Goal: Task Accomplishment & Management: Complete application form

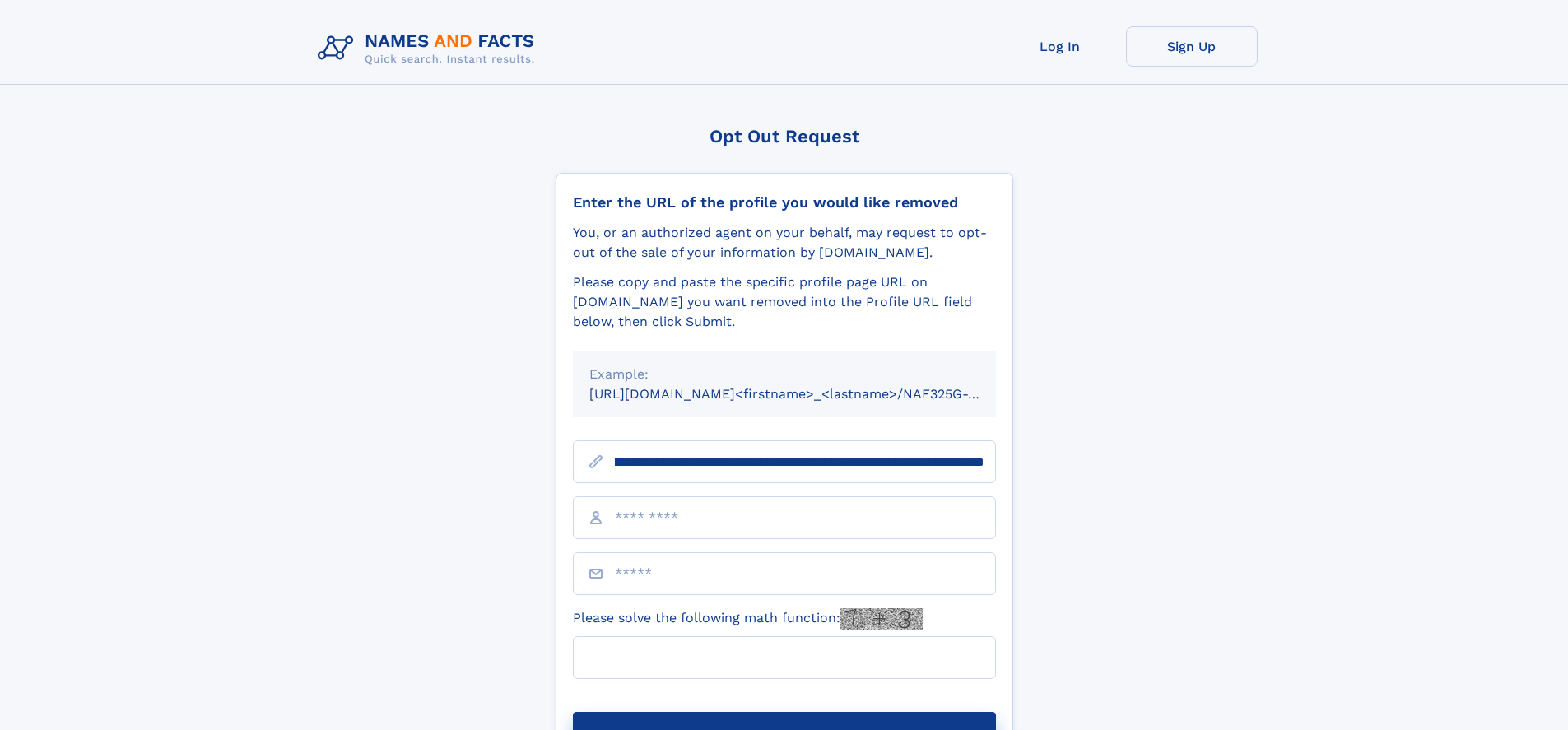
scroll to position [0, 182]
type input "**********"
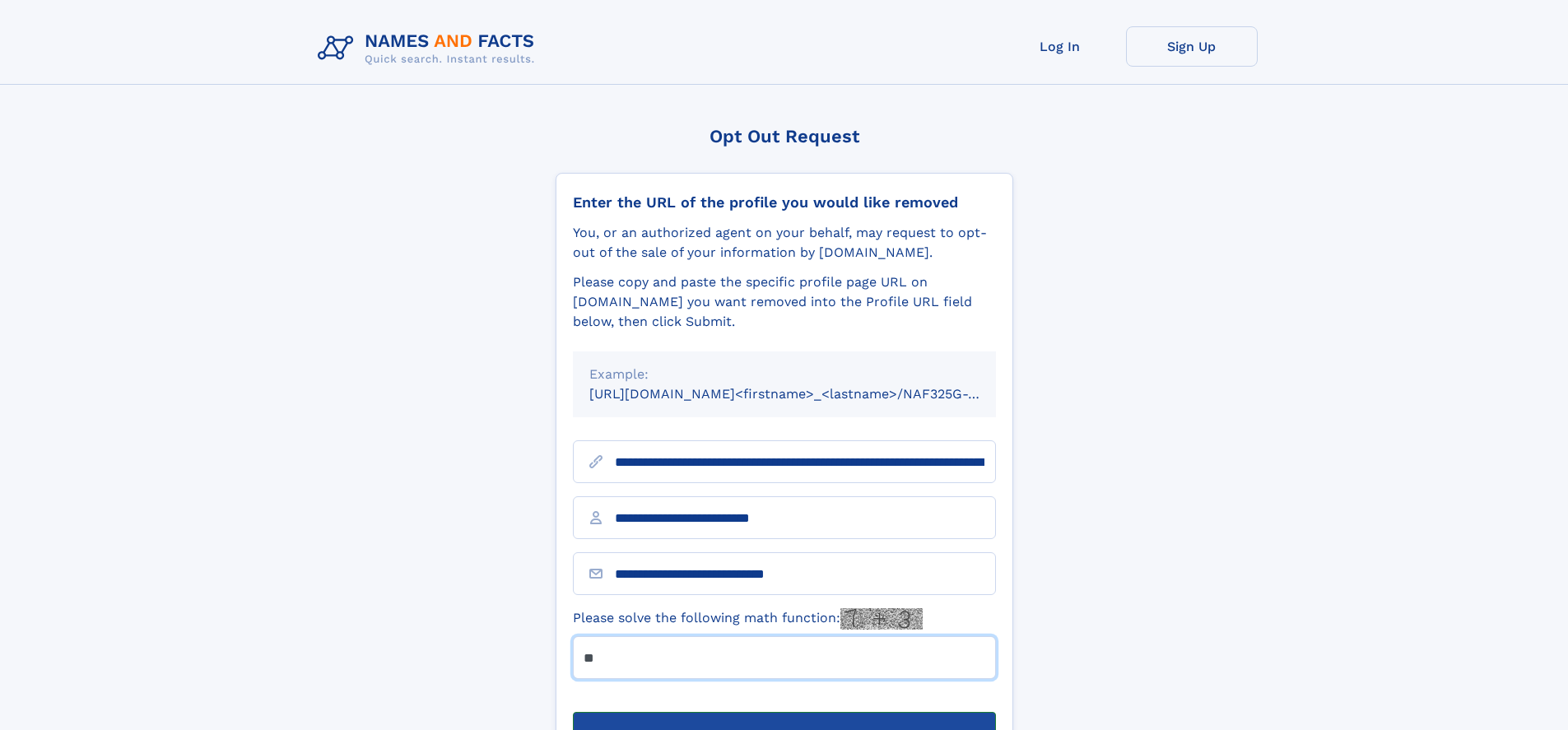
type input "**"
click at [783, 711] on button "Submit Opt Out Request" at bounding box center [784, 737] width 423 height 53
